Goal: Information Seeking & Learning: Check status

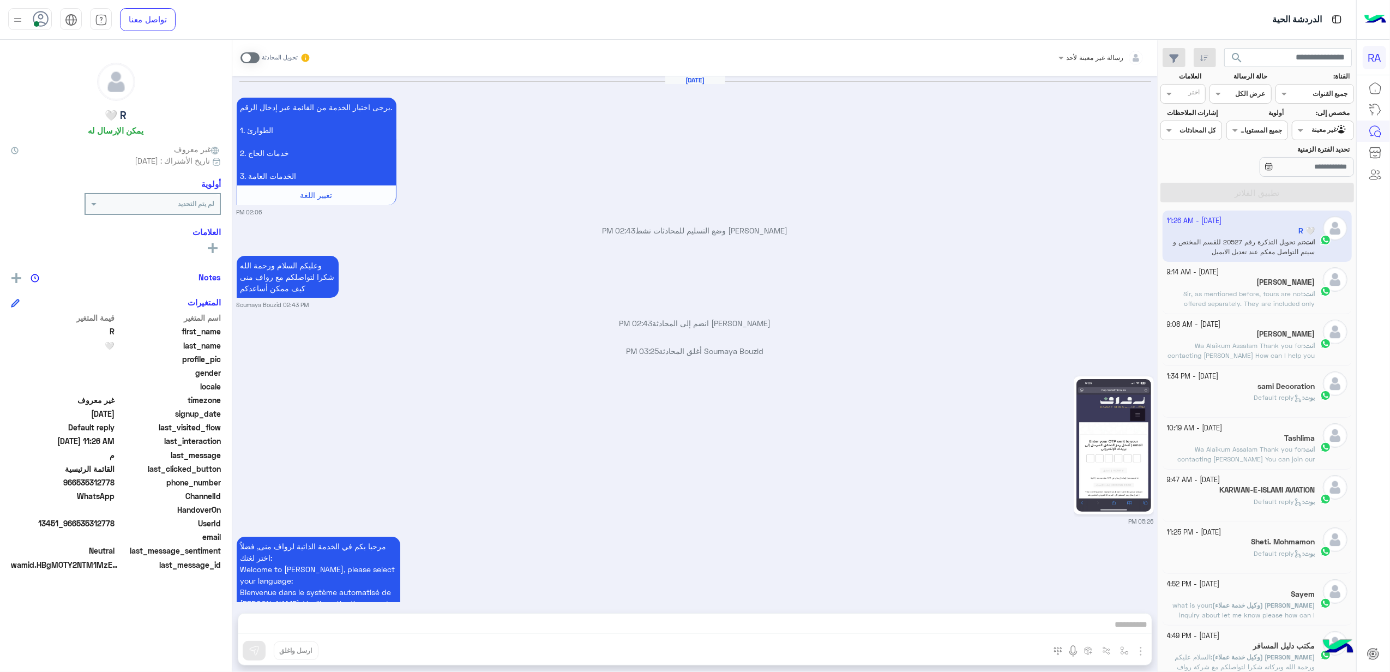
scroll to position [1730, 0]
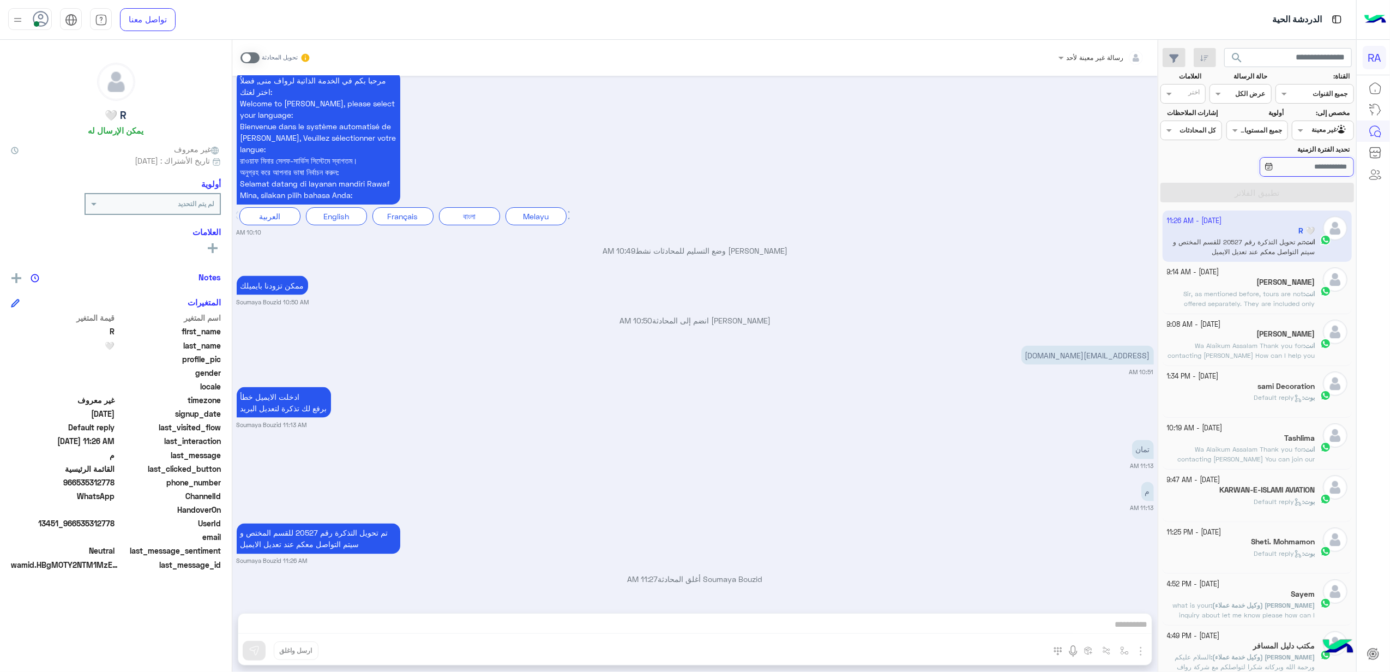
click at [1318, 160] on input "تحديد الفترة الزمنية" at bounding box center [1307, 167] width 94 height 20
click at [1334, 128] on input "text" at bounding box center [1335, 129] width 25 height 10
click at [1334, 170] on b "غير معينة" at bounding box center [1322, 172] width 29 height 9
click at [1316, 125] on div at bounding box center [1323, 129] width 61 height 10
click at [1322, 190] on b "الوارد لديك" at bounding box center [1321, 193] width 34 height 9
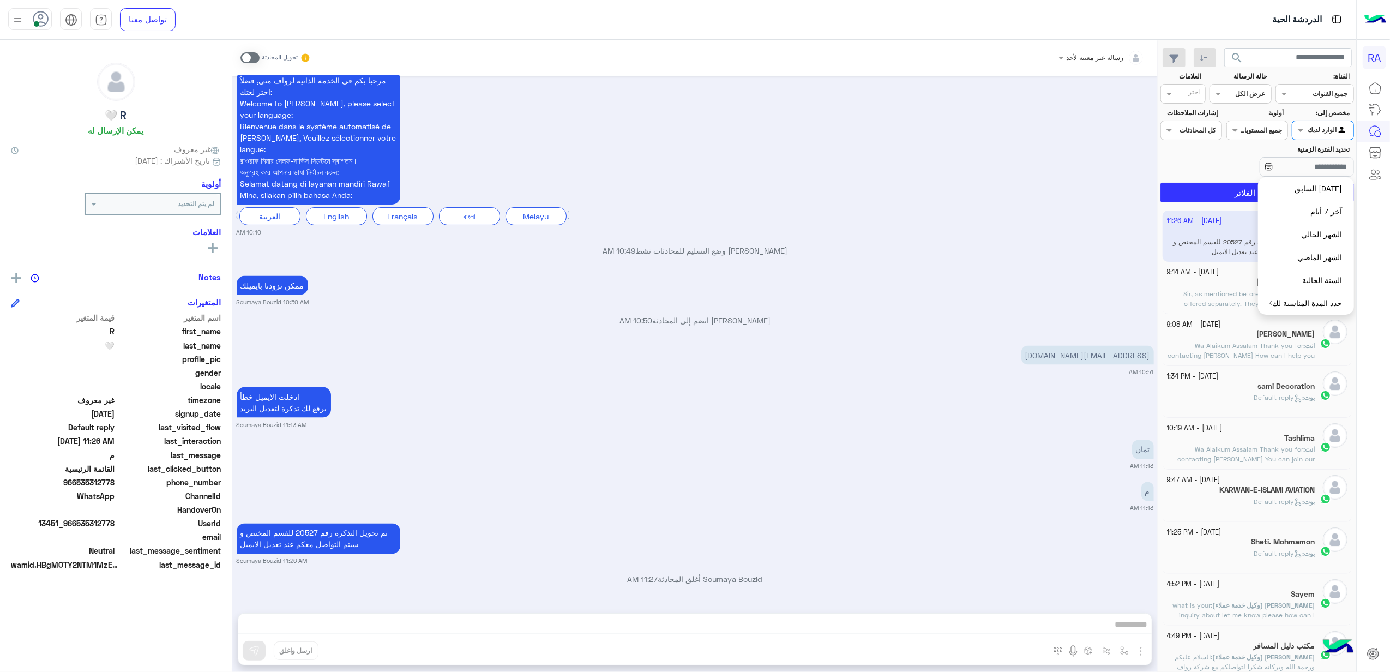
click at [1213, 208] on div "[DATE] - 11:26 AM R 🤍 انت : تم تحويل التذكرة رقم 20527 للقسم المختص و سيتم التو…" at bounding box center [1257, 442] width 198 height 470
click at [1213, 202] on button "تطبيق الفلاتر" at bounding box center [1258, 193] width 194 height 20
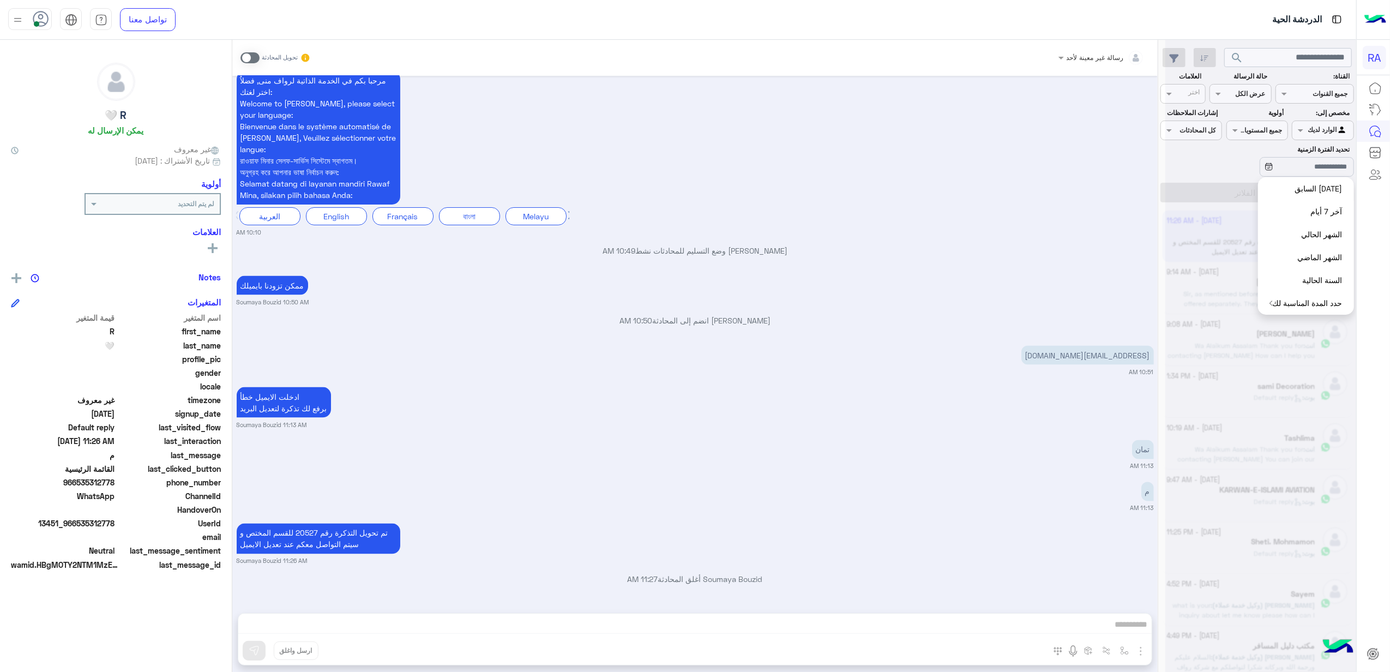
click at [1307, 175] on div at bounding box center [1261, 340] width 191 height 672
click at [1325, 161] on div at bounding box center [1261, 340] width 191 height 672
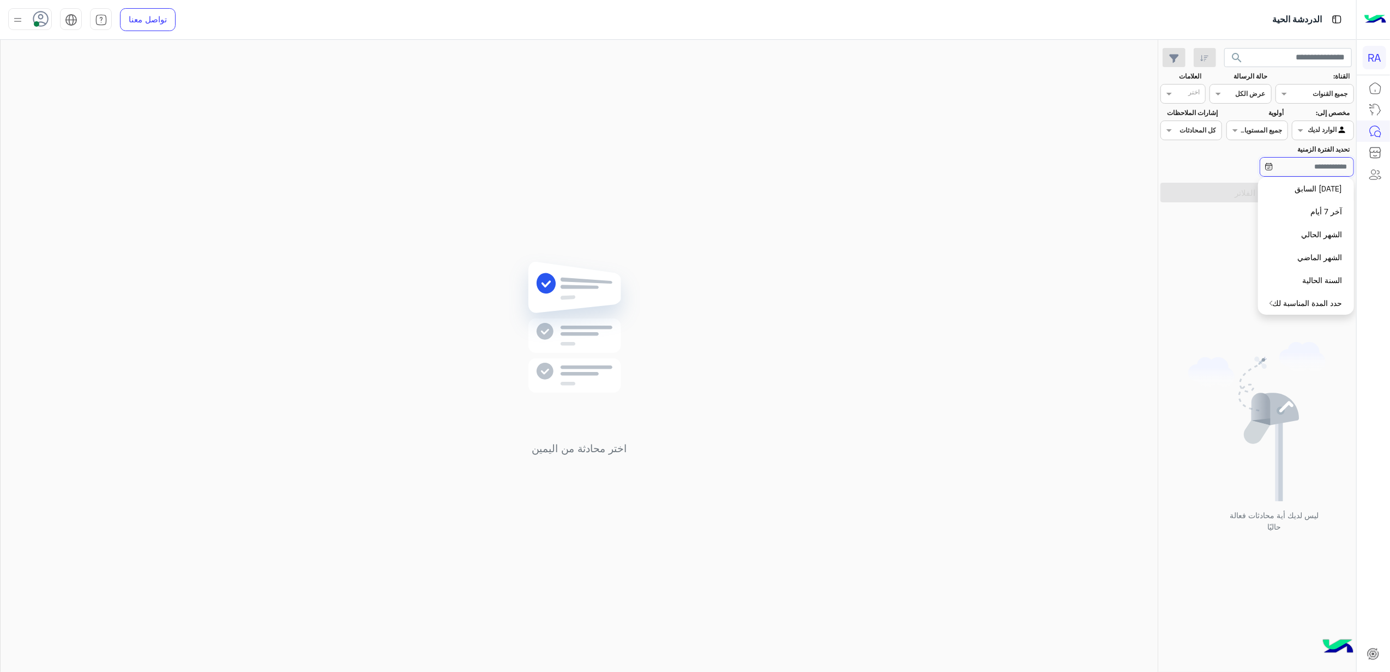
click at [1292, 158] on input "تحديد الفترة الزمنية" at bounding box center [1307, 167] width 94 height 20
click at [1344, 110] on label "مخصص إلى:" at bounding box center [1322, 113] width 56 height 10
click at [1338, 131] on input "text" at bounding box center [1335, 129] width 25 height 10
click at [1311, 173] on b "غير معينة" at bounding box center [1322, 172] width 29 height 9
click at [1245, 190] on button "تطبيق الفلاتر" at bounding box center [1258, 193] width 194 height 20
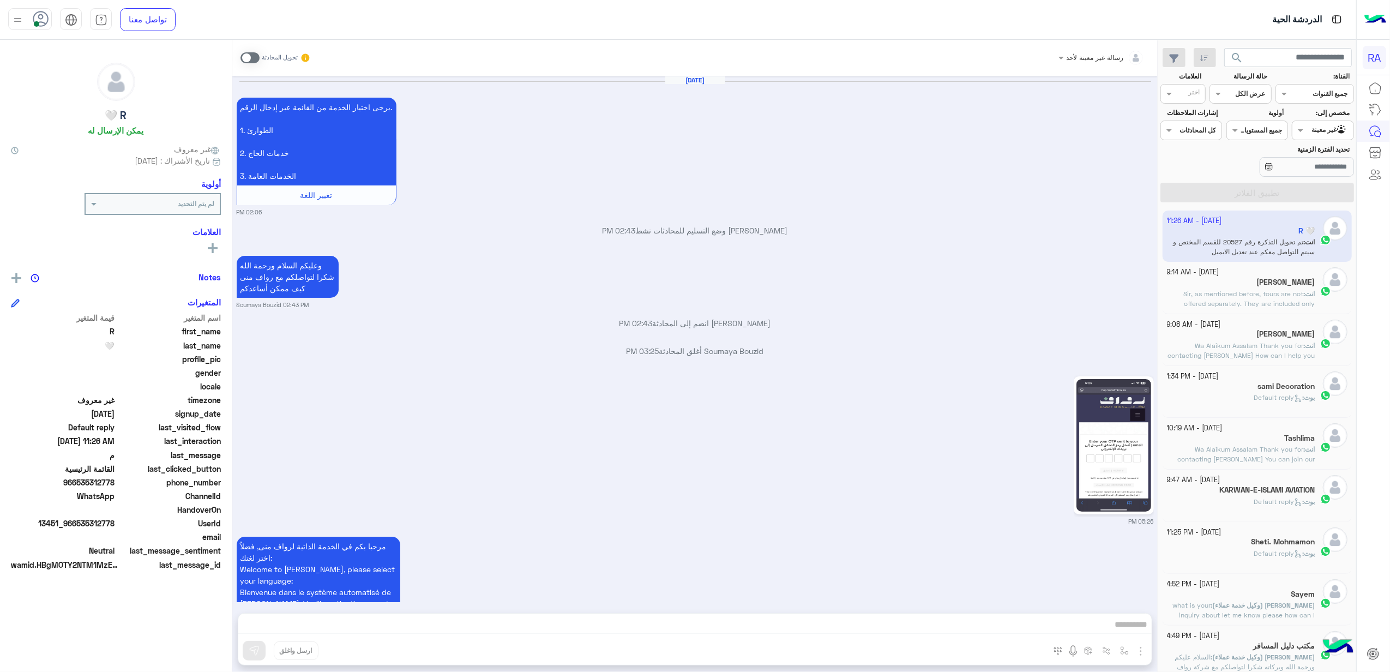
scroll to position [1730, 0]
